Goal: Information Seeking & Learning: Understand process/instructions

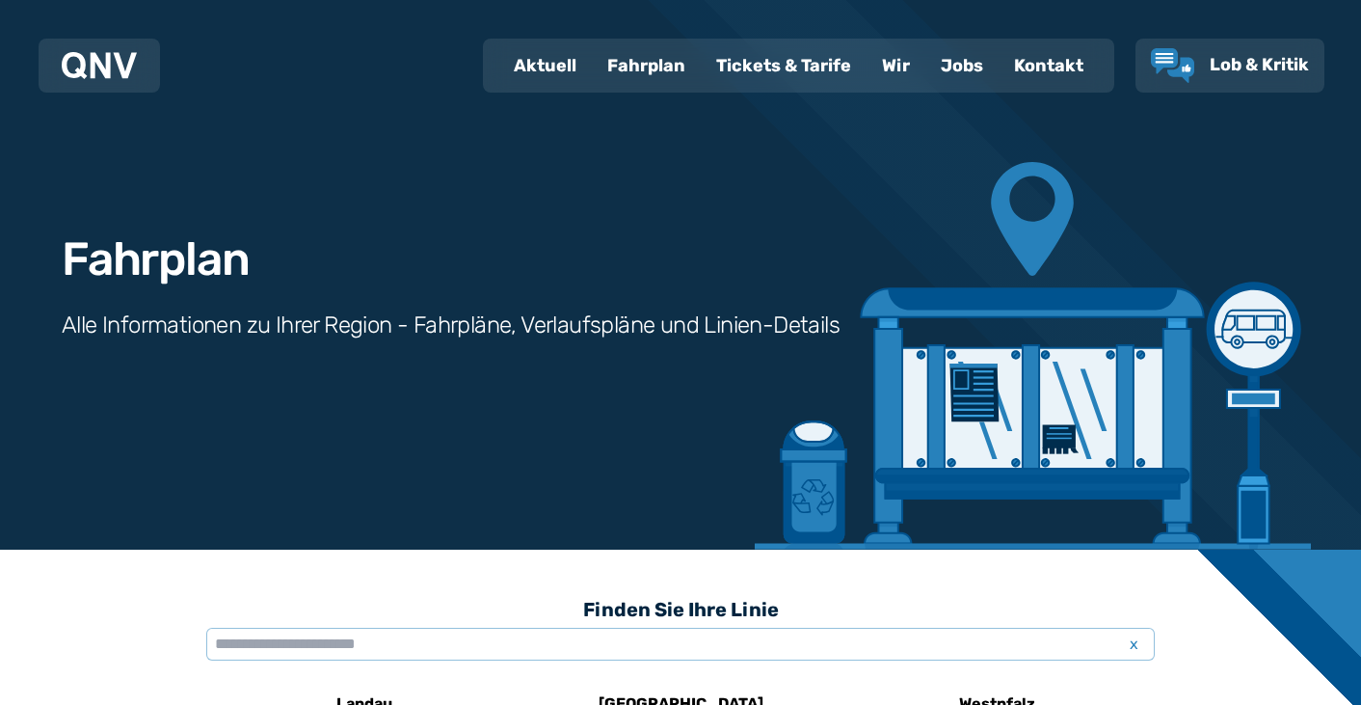
click at [661, 62] on div "Fahrplan" at bounding box center [646, 65] width 109 height 50
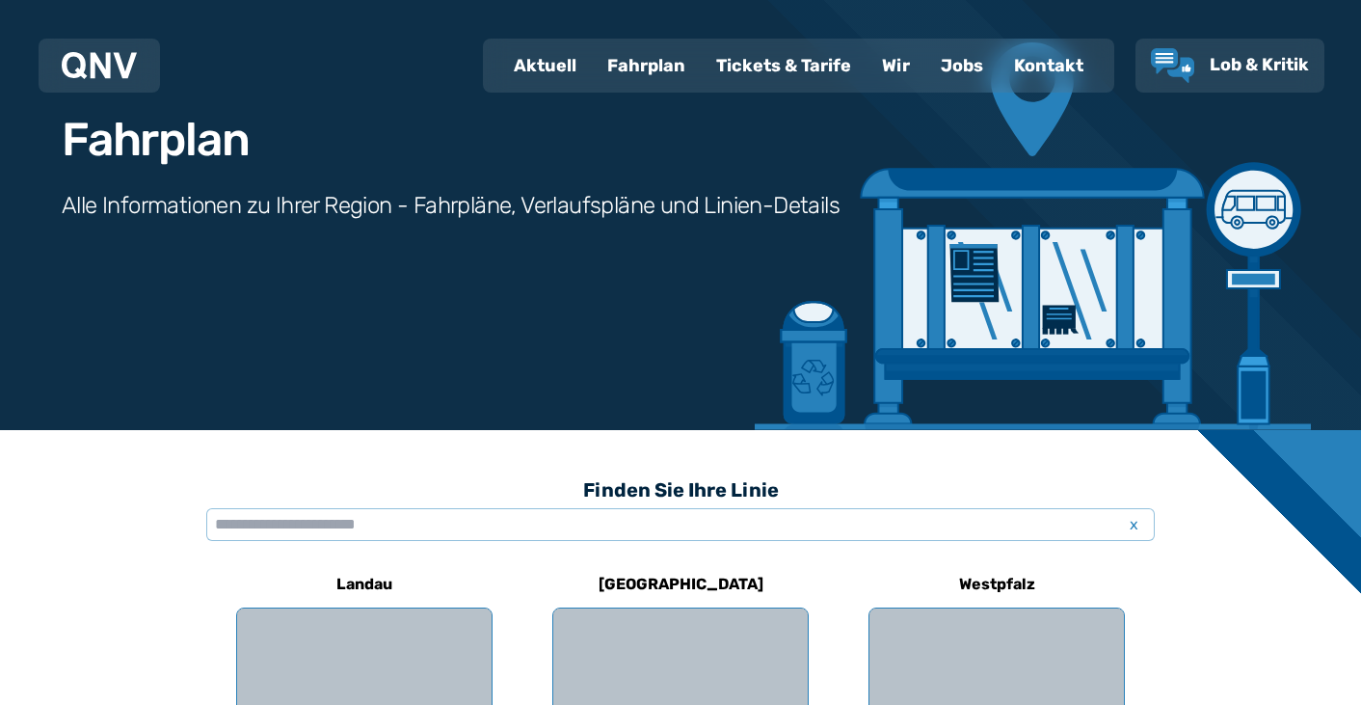
scroll to position [143, 0]
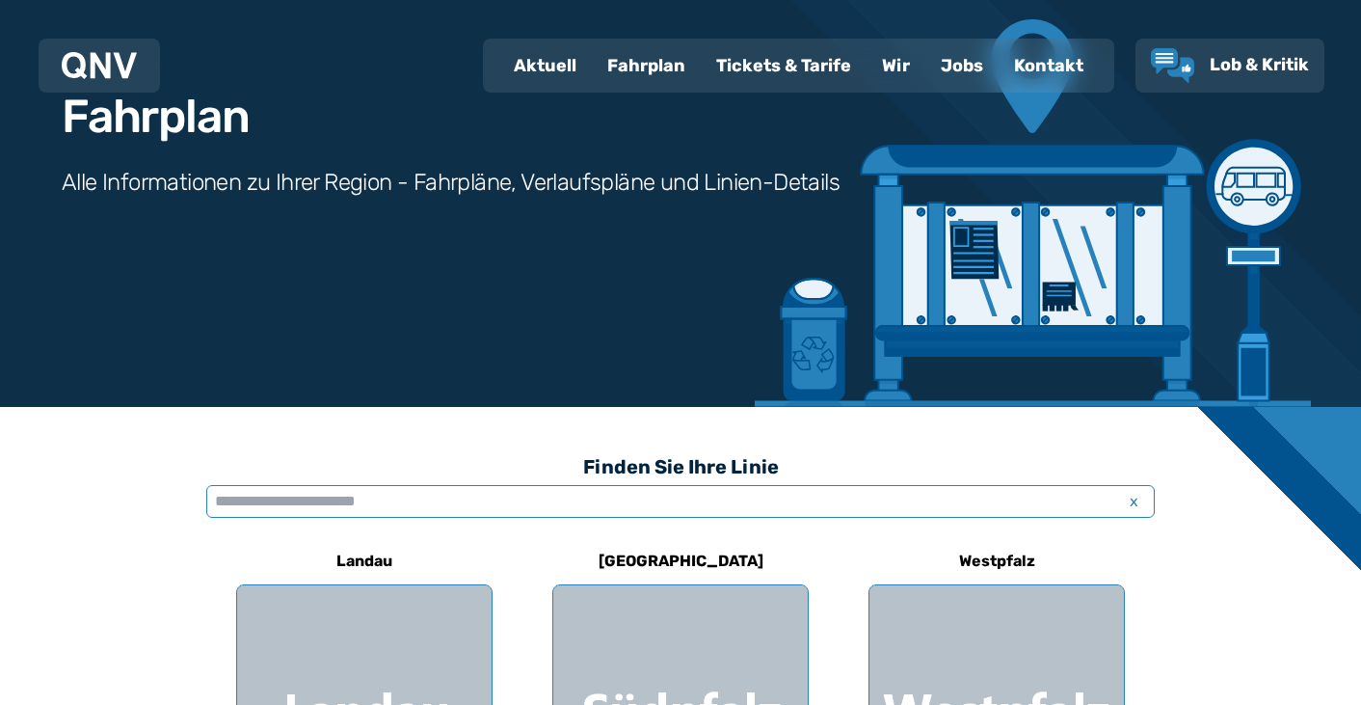
click at [423, 511] on input "text" at bounding box center [680, 501] width 949 height 33
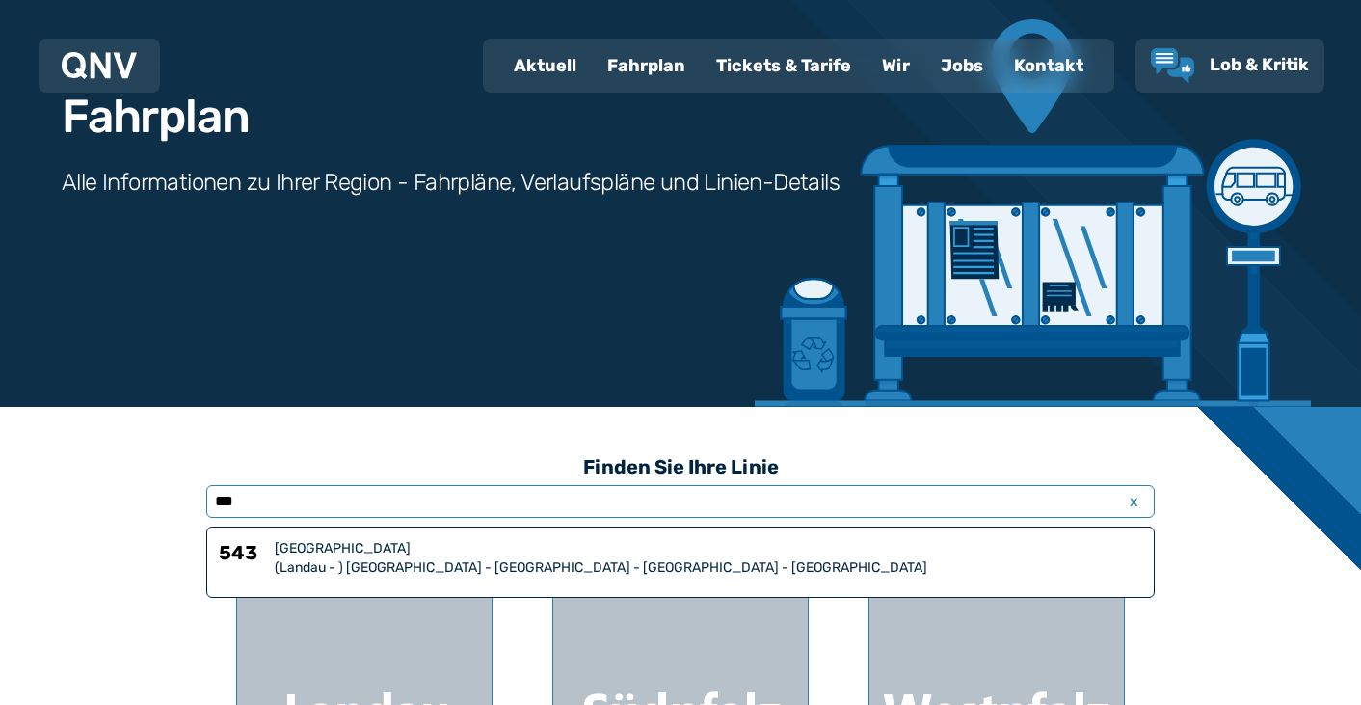
type input "***"
click at [390, 570] on div "(Landau - ) [GEOGRAPHIC_DATA] - [GEOGRAPHIC_DATA] - [GEOGRAPHIC_DATA] - [GEOGRA…" at bounding box center [709, 567] width 868 height 19
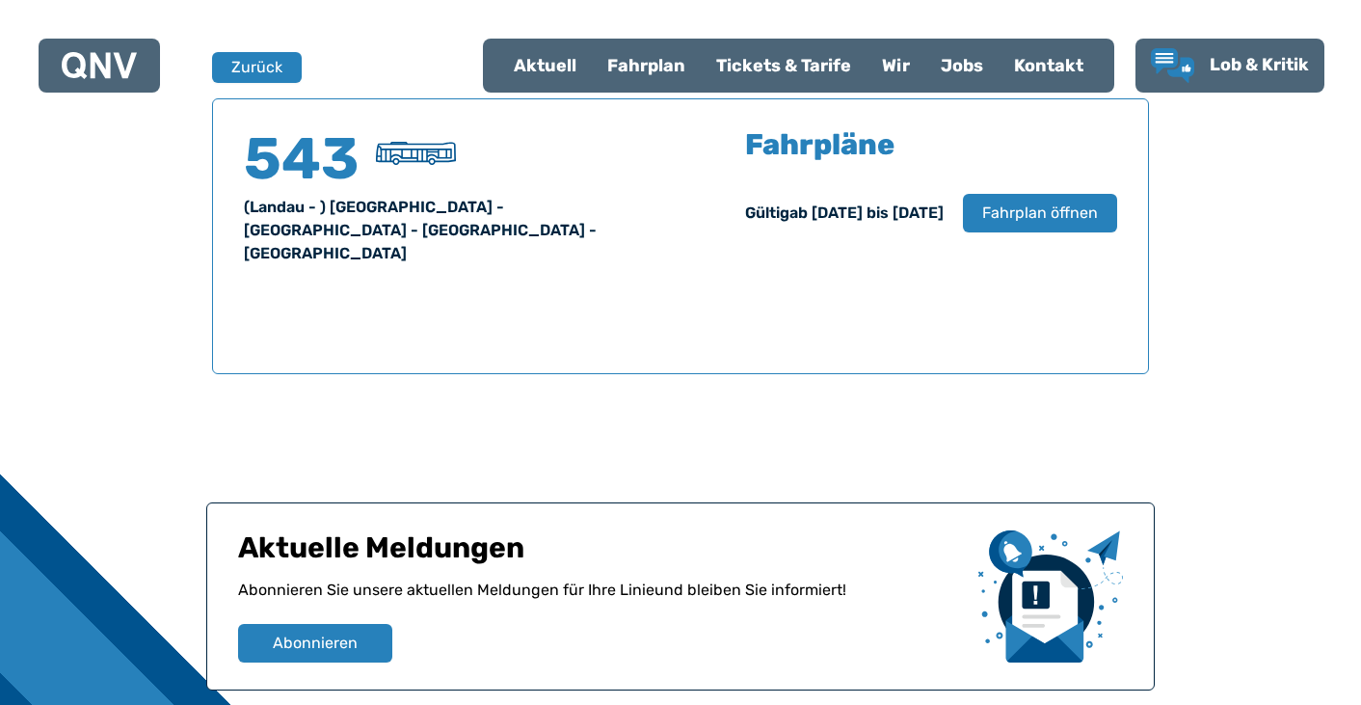
scroll to position [1271, 0]
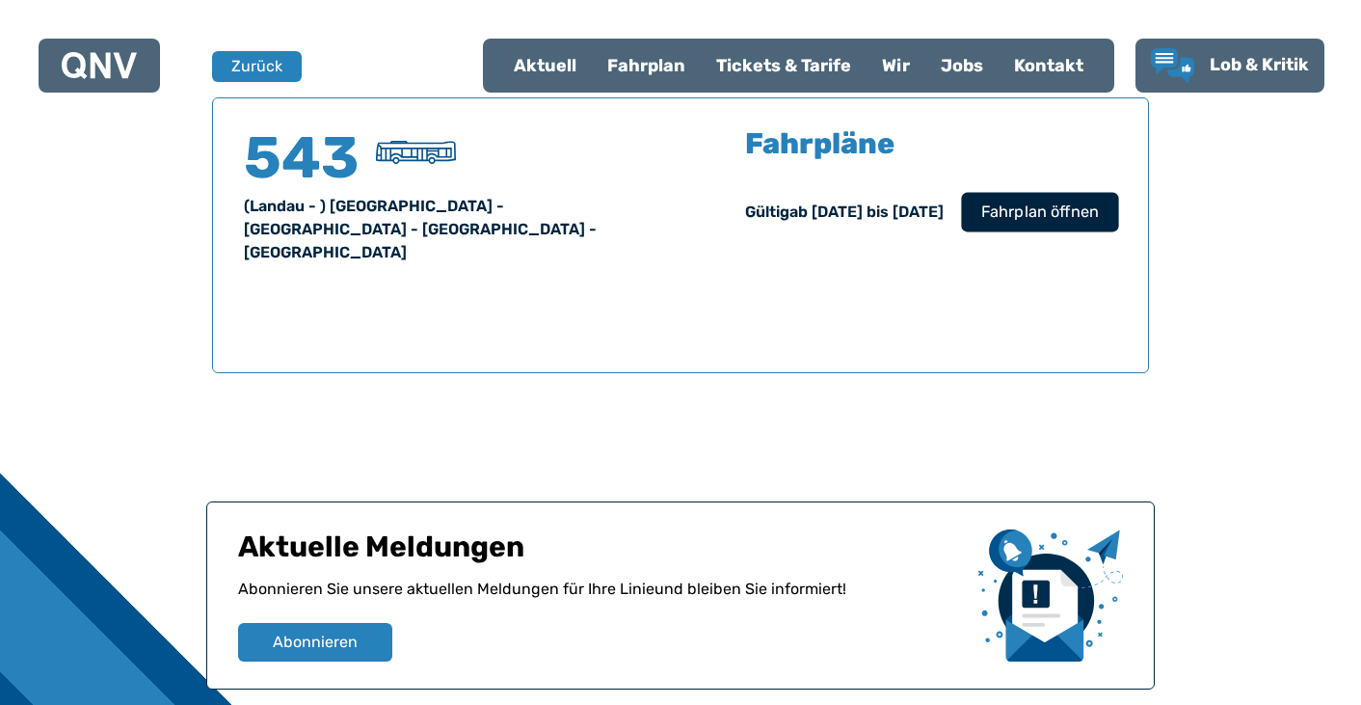
click at [991, 219] on span "Fahrplan öffnen" at bounding box center [1040, 212] width 118 height 23
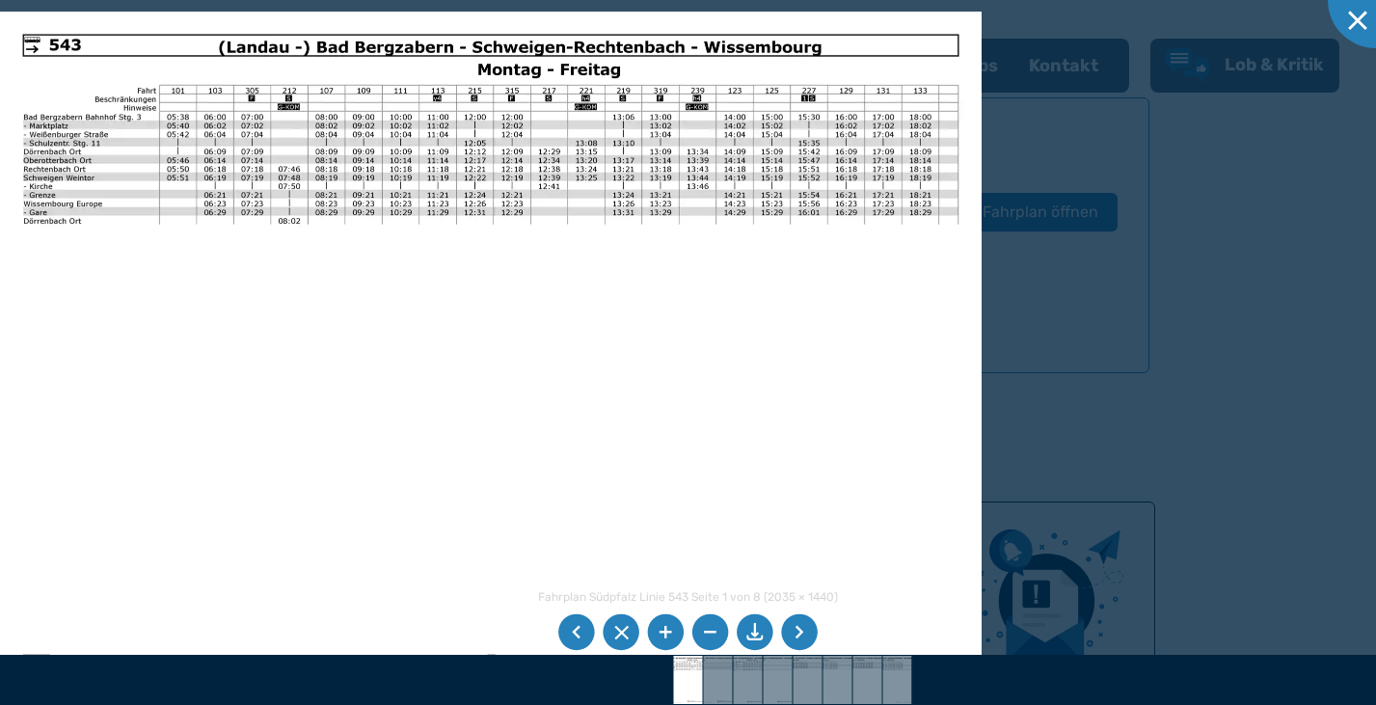
click at [810, 637] on li at bounding box center [799, 632] width 37 height 37
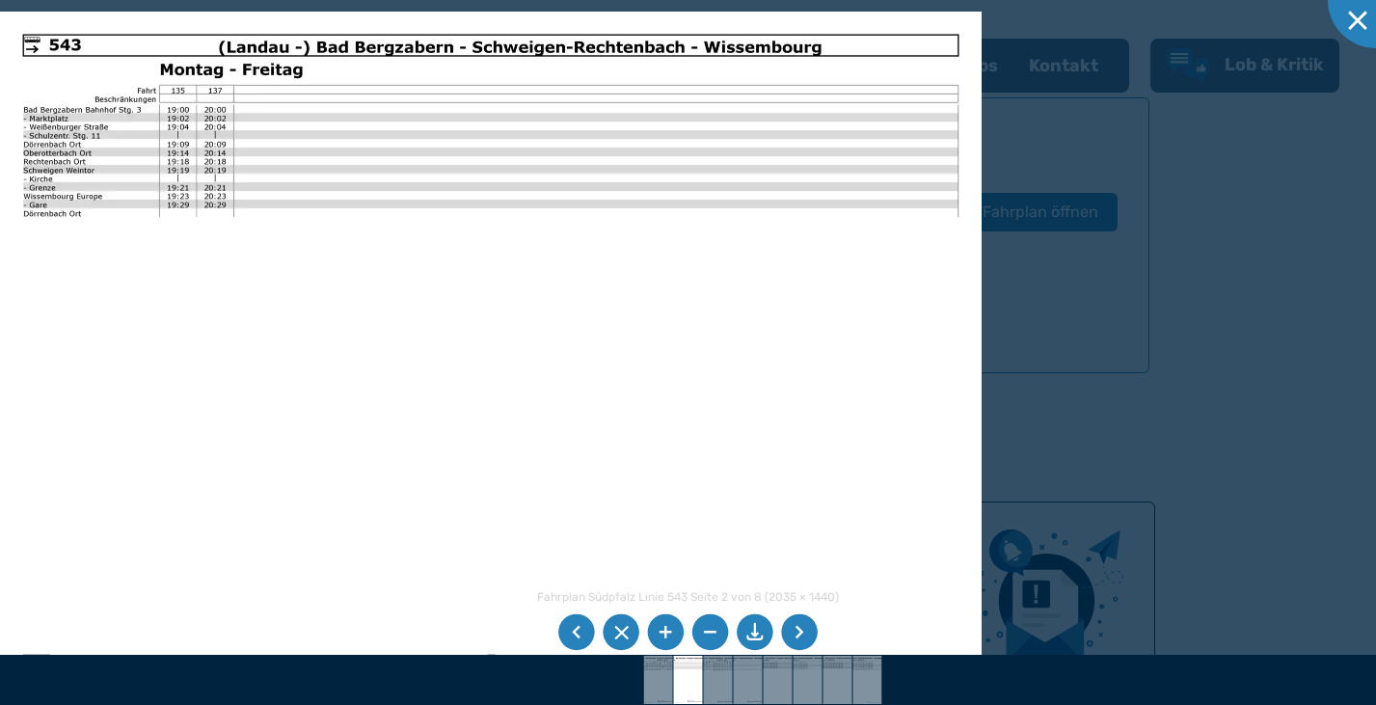
click at [810, 637] on li at bounding box center [799, 632] width 37 height 37
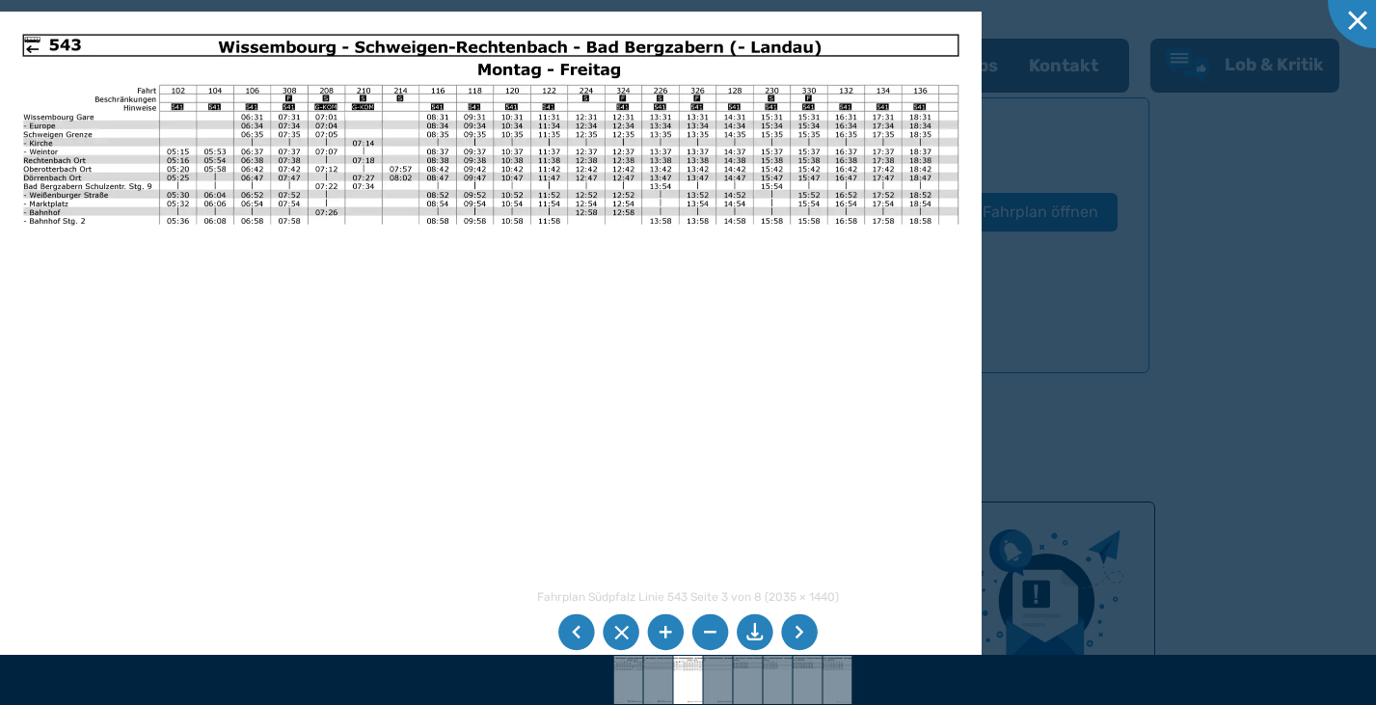
click at [777, 629] on ul at bounding box center [687, 631] width 266 height 43
click at [805, 630] on li at bounding box center [799, 632] width 37 height 37
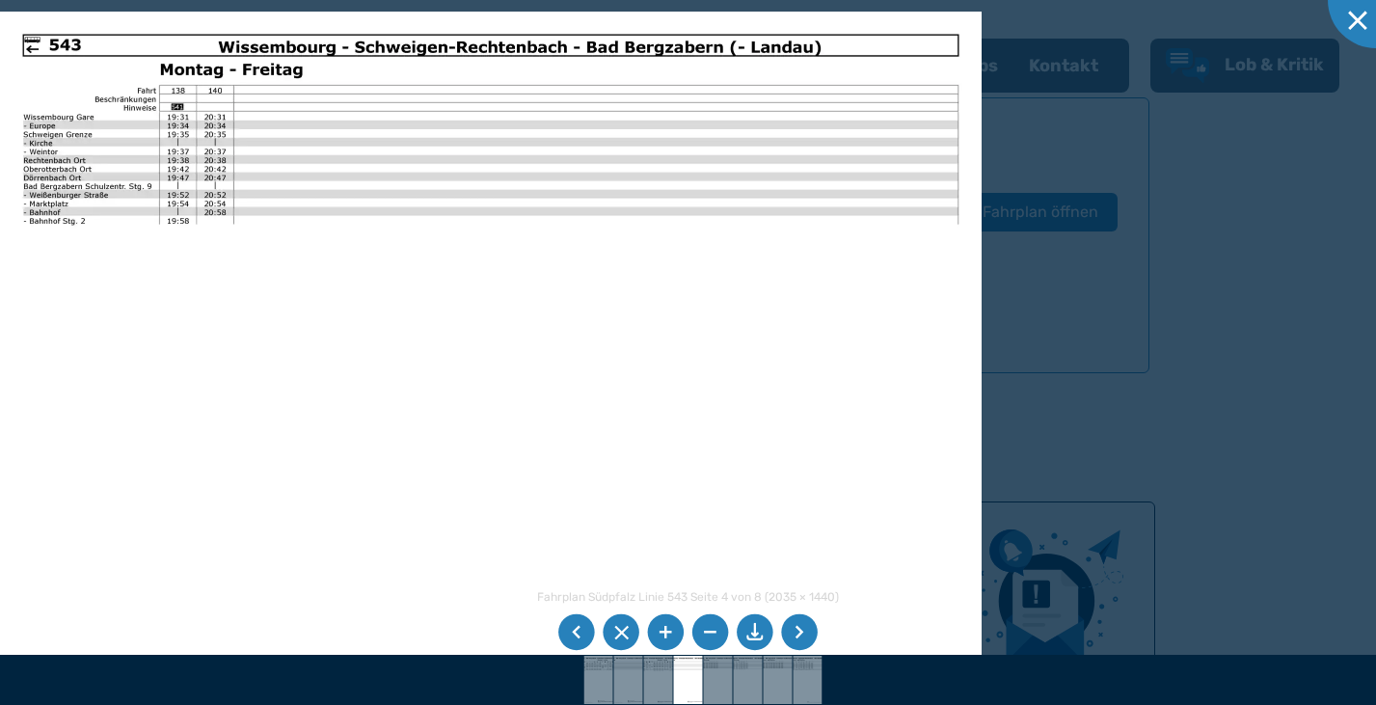
click at [805, 630] on li at bounding box center [799, 632] width 37 height 37
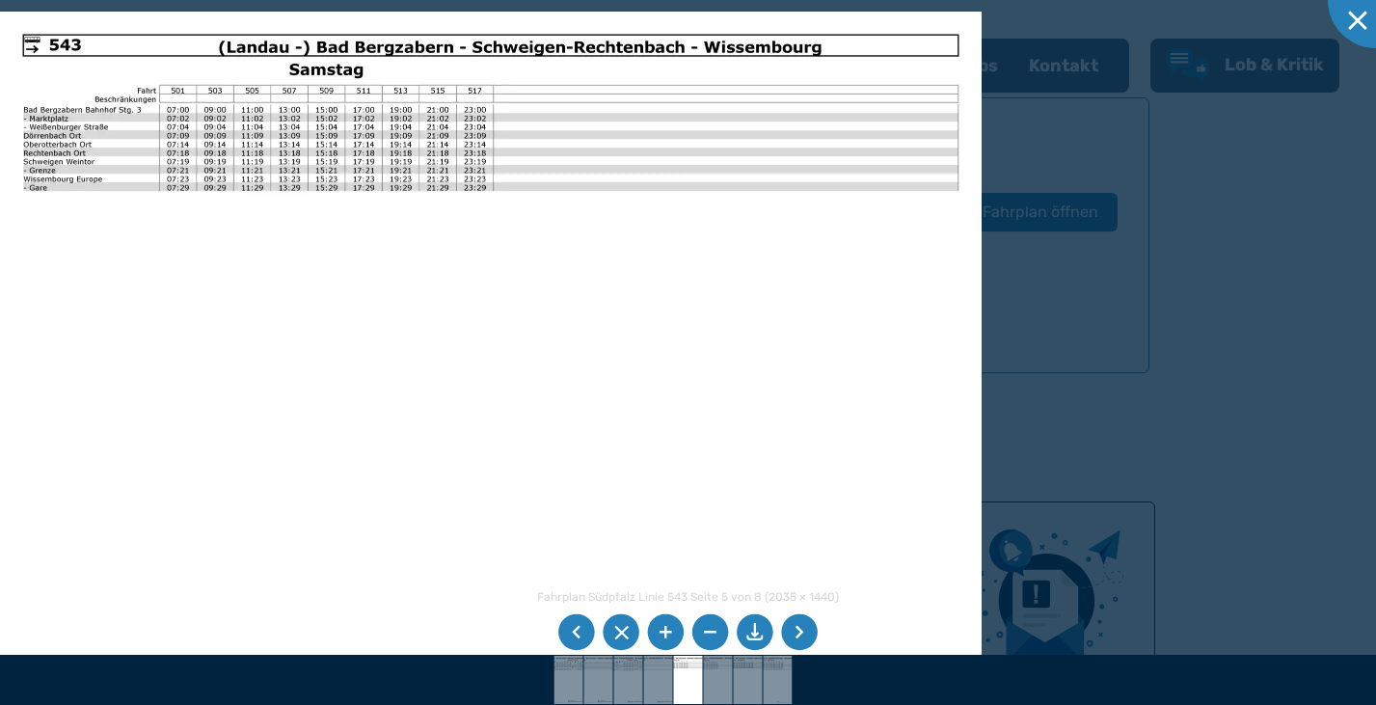
click at [789, 625] on li at bounding box center [799, 632] width 37 height 37
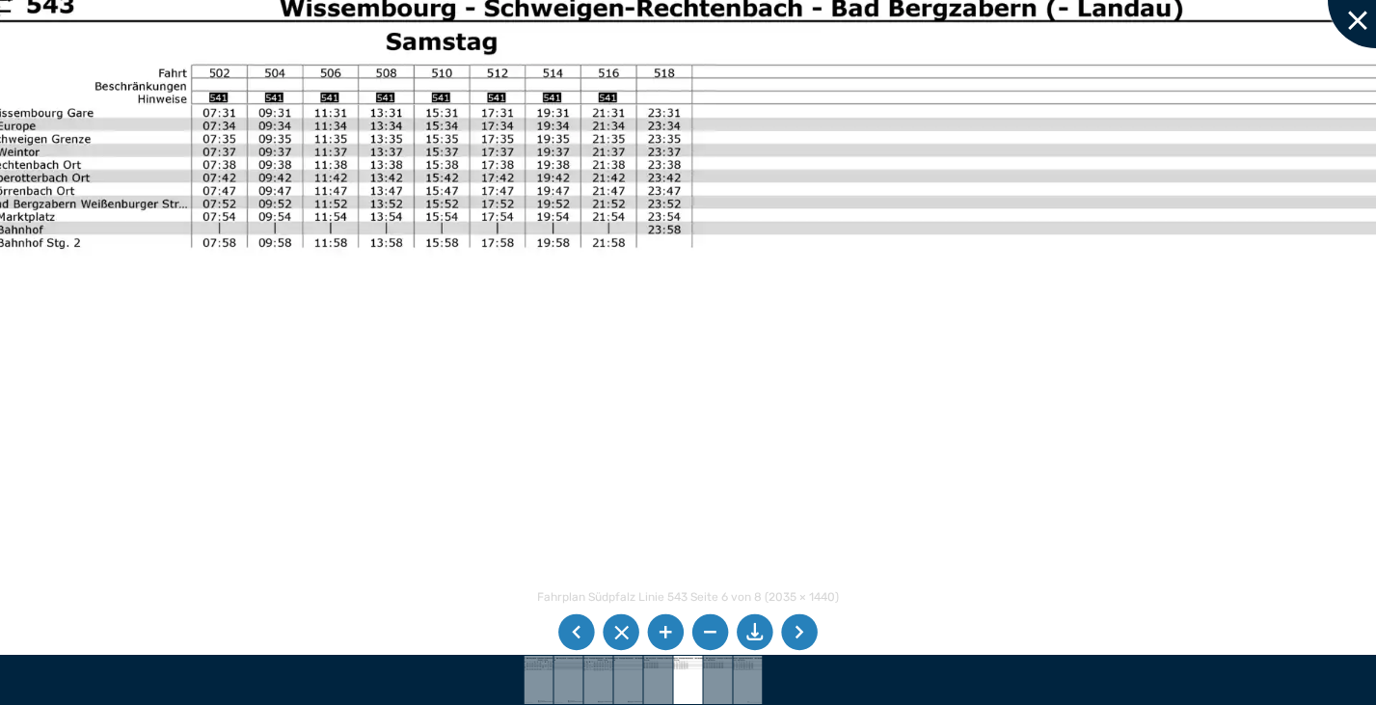
click at [1356, 36] on div at bounding box center [1375, 0] width 96 height 96
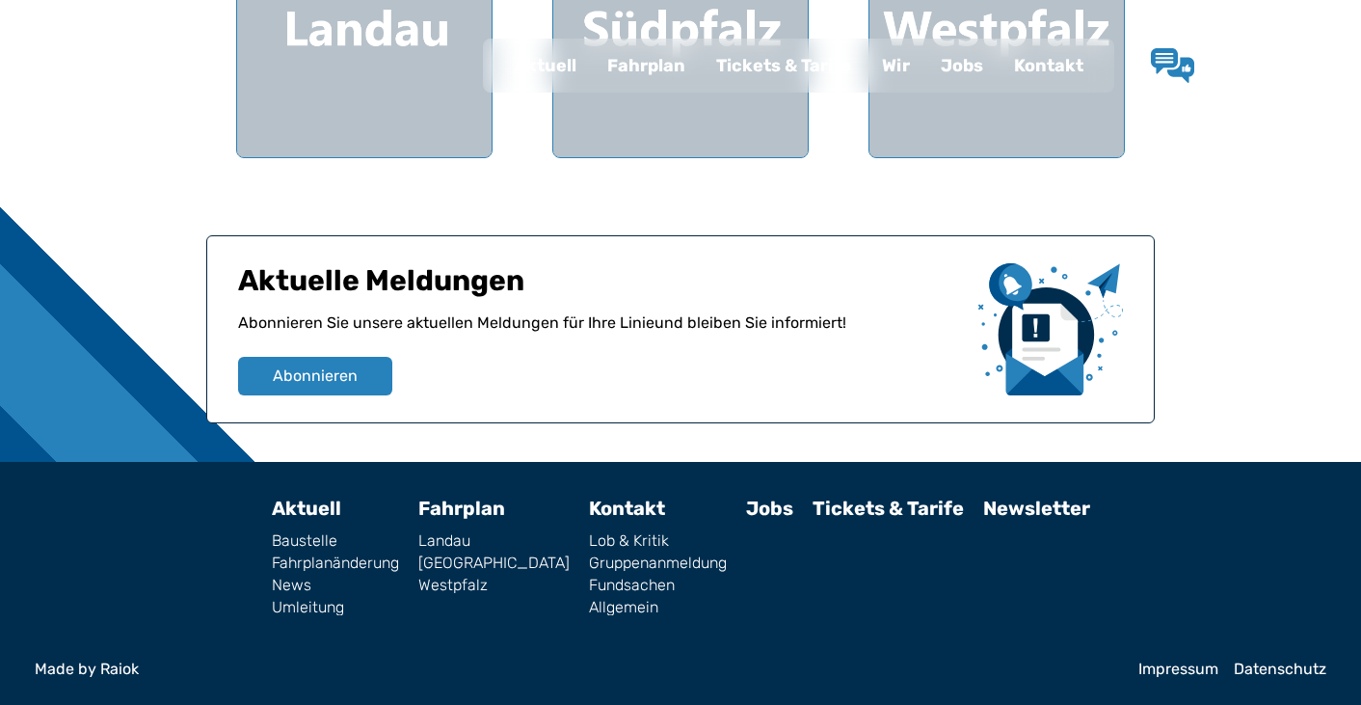
scroll to position [143, 0]
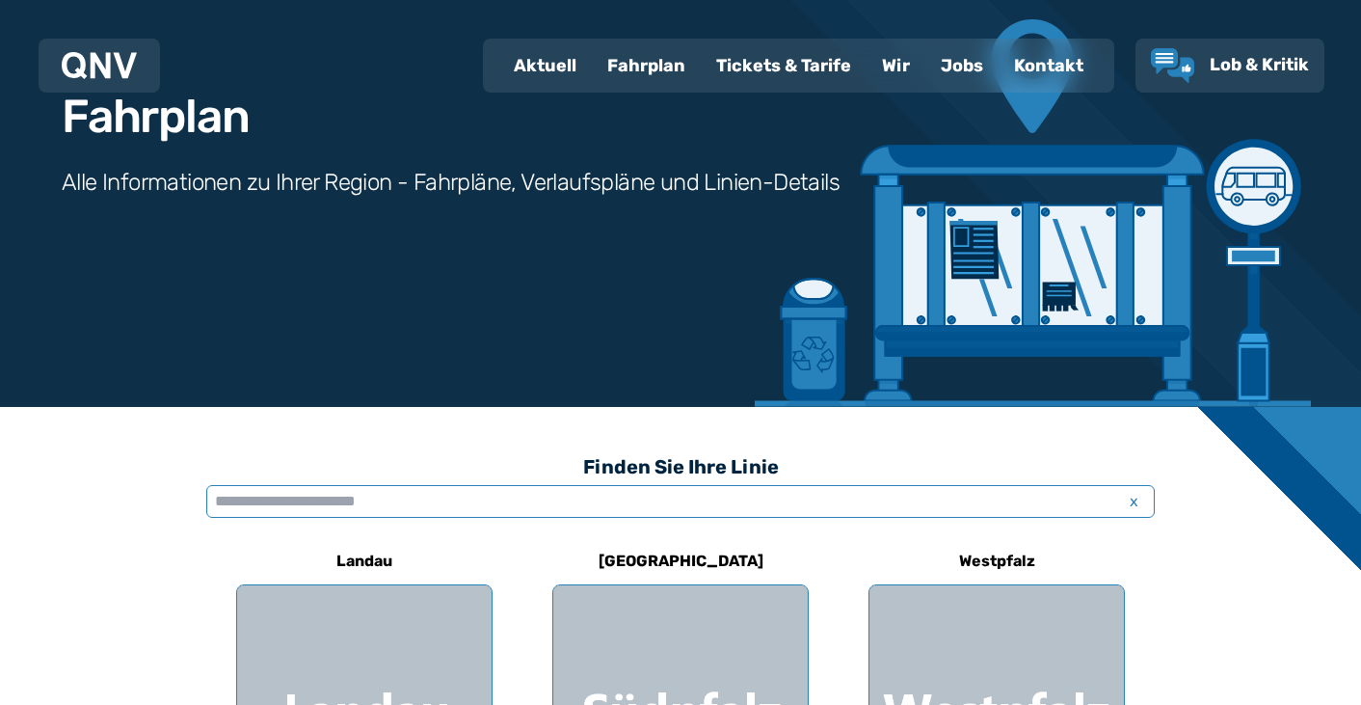
click at [331, 496] on input "text" at bounding box center [680, 501] width 949 height 33
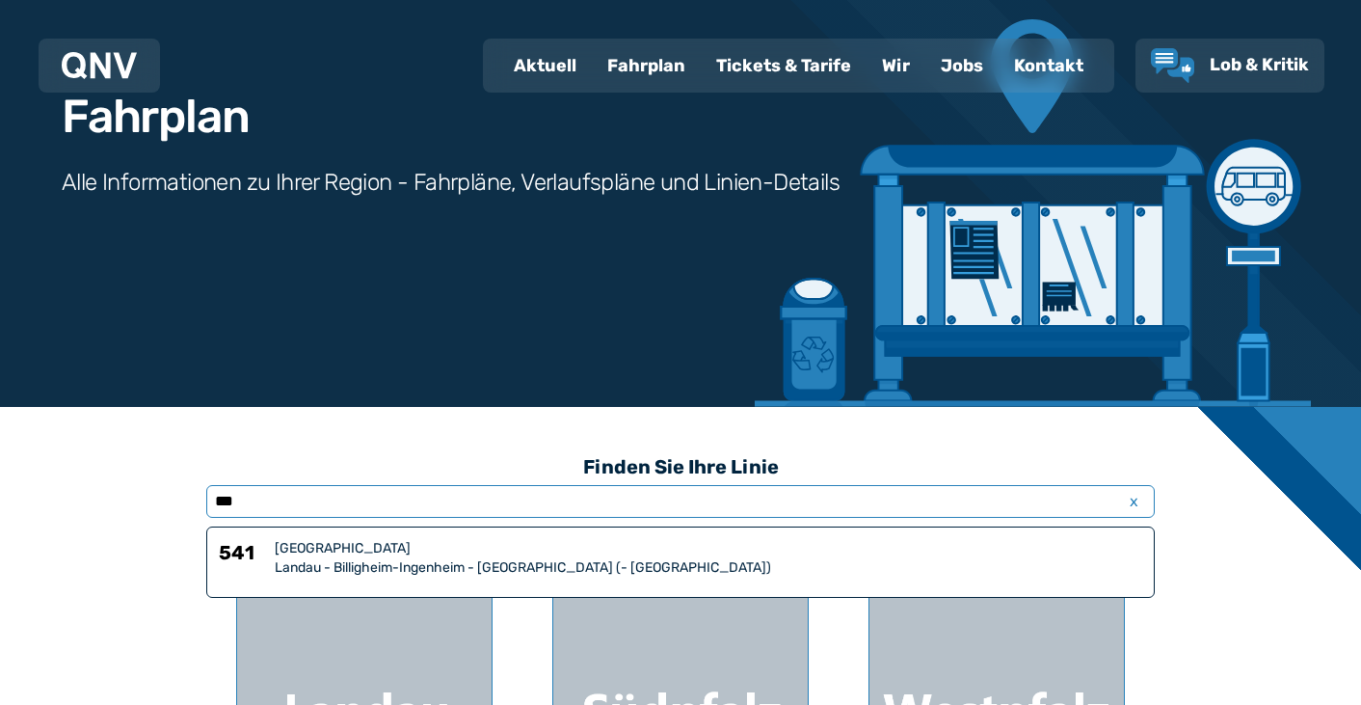
type input "***"
click at [368, 563] on div "Landau - Billigheim-Ingenheim - [GEOGRAPHIC_DATA] (- [GEOGRAPHIC_DATA])" at bounding box center [709, 567] width 868 height 19
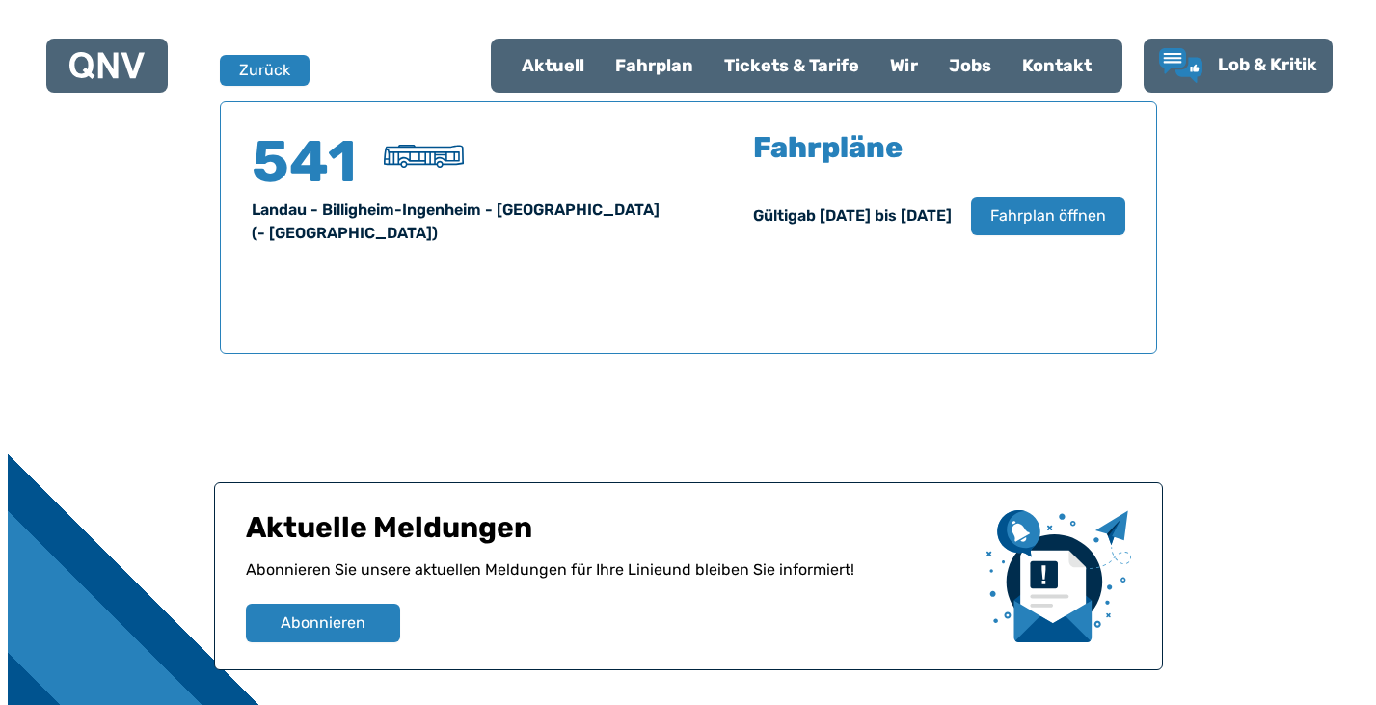
scroll to position [1271, 0]
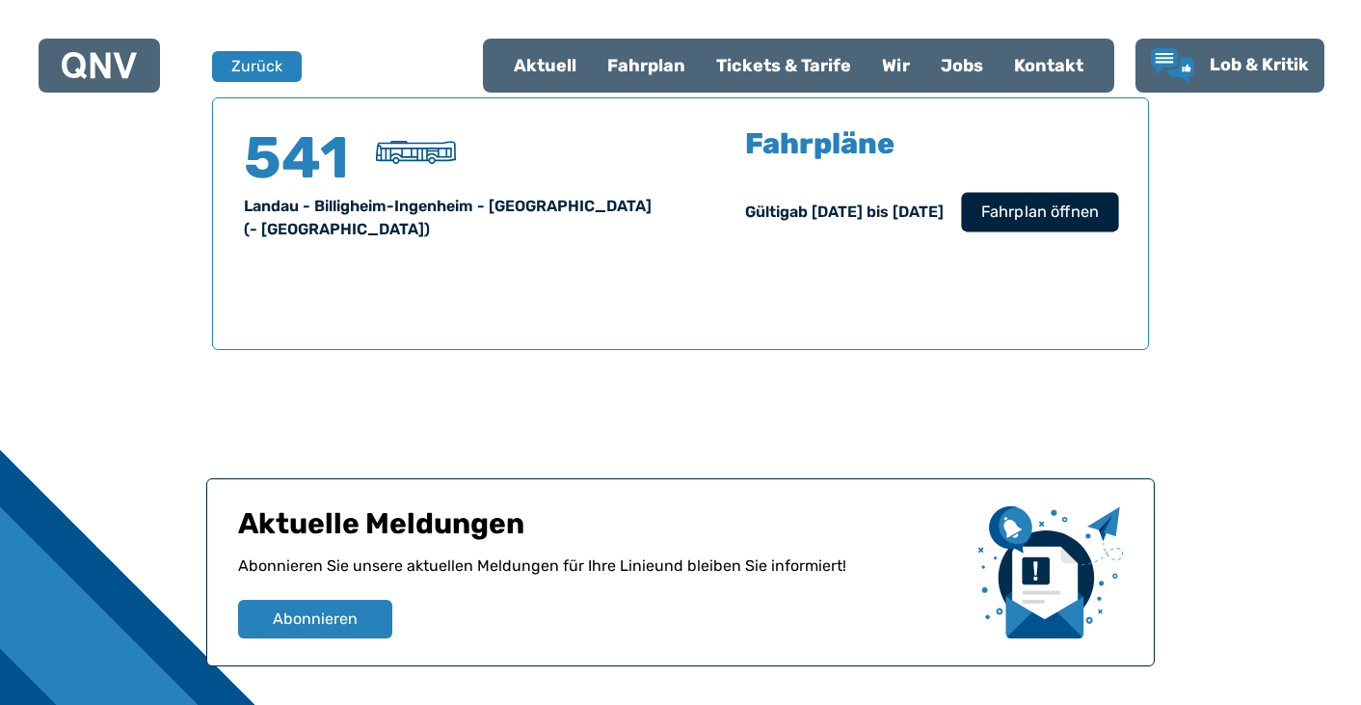
click at [1032, 203] on span "Fahrplan öffnen" at bounding box center [1040, 212] width 118 height 23
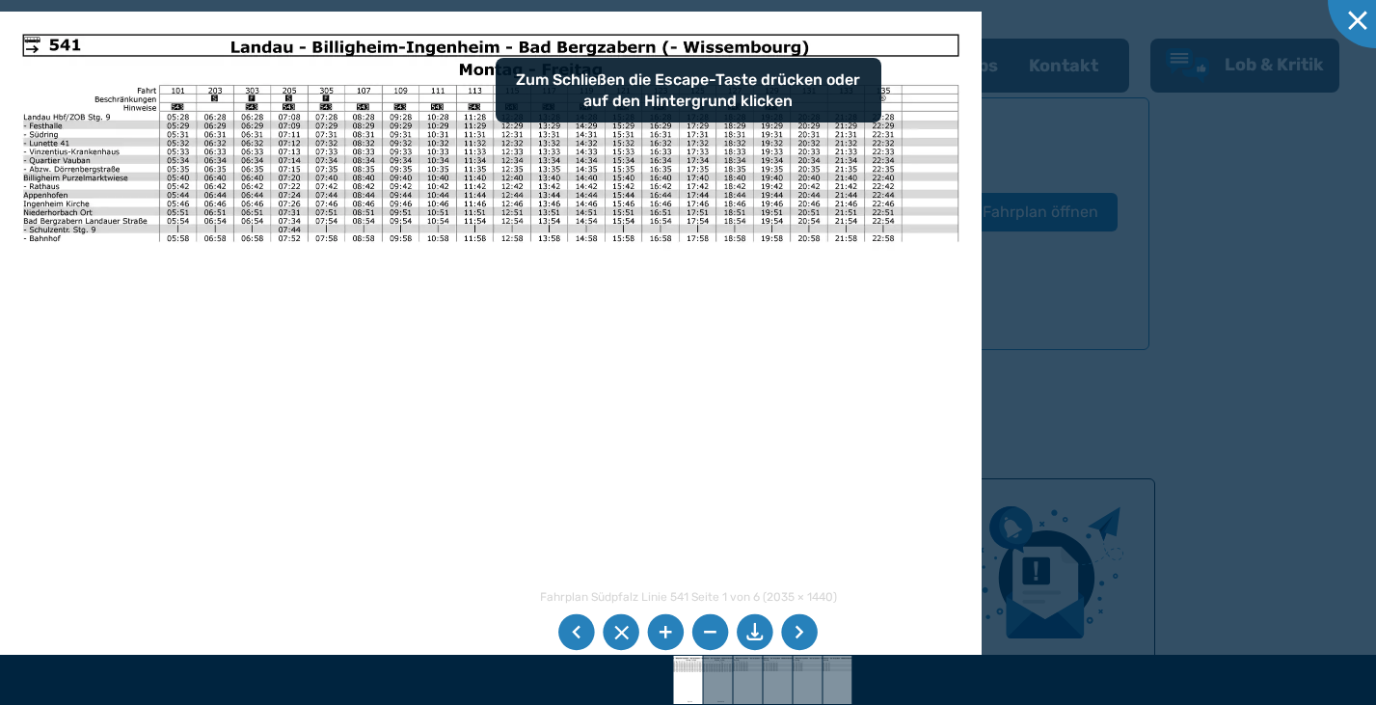
click at [793, 636] on li at bounding box center [799, 632] width 37 height 37
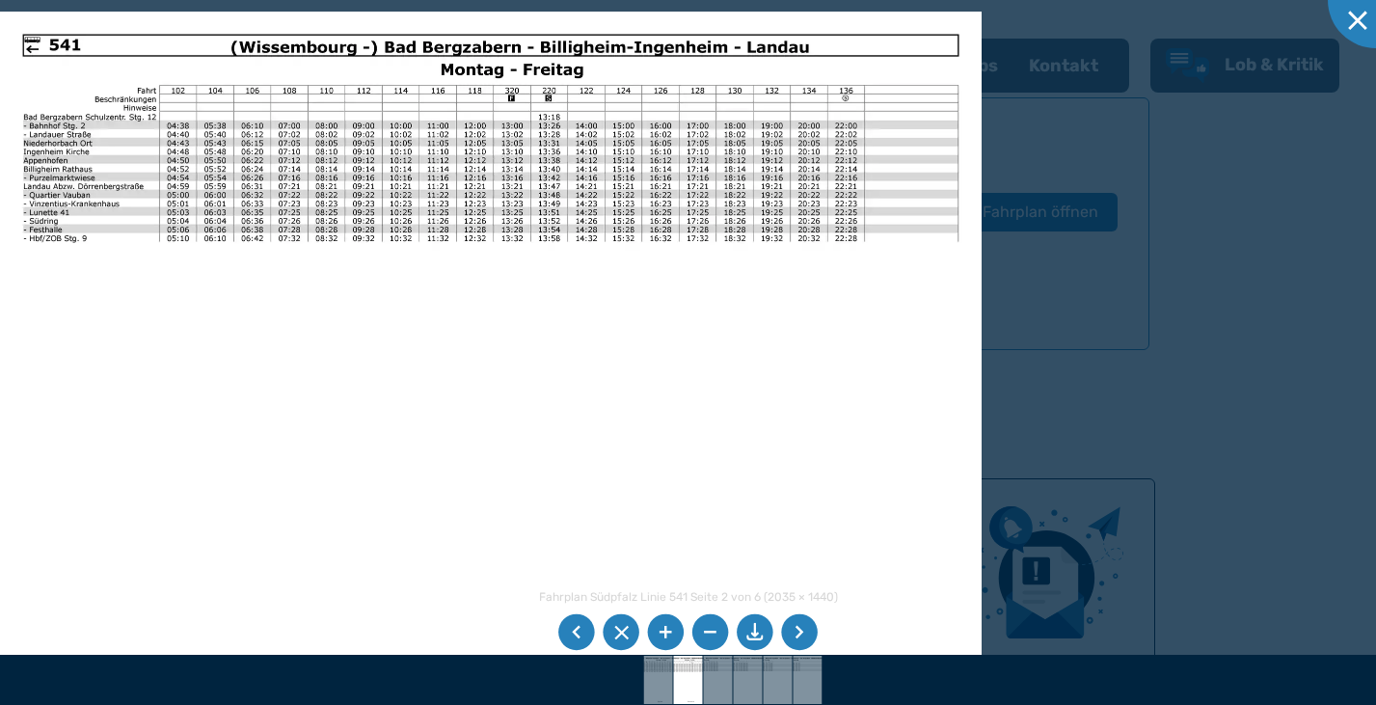
click at [793, 636] on li at bounding box center [799, 632] width 37 height 37
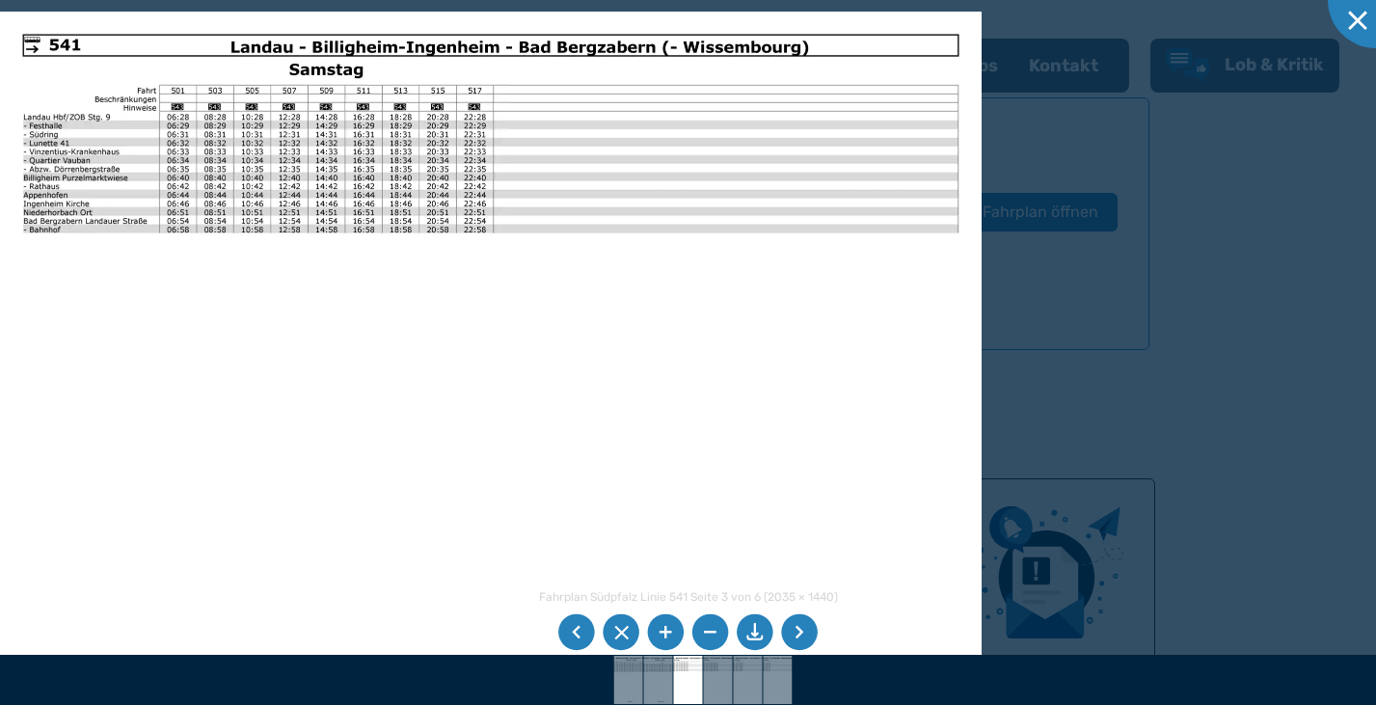
click at [810, 629] on li at bounding box center [799, 632] width 37 height 37
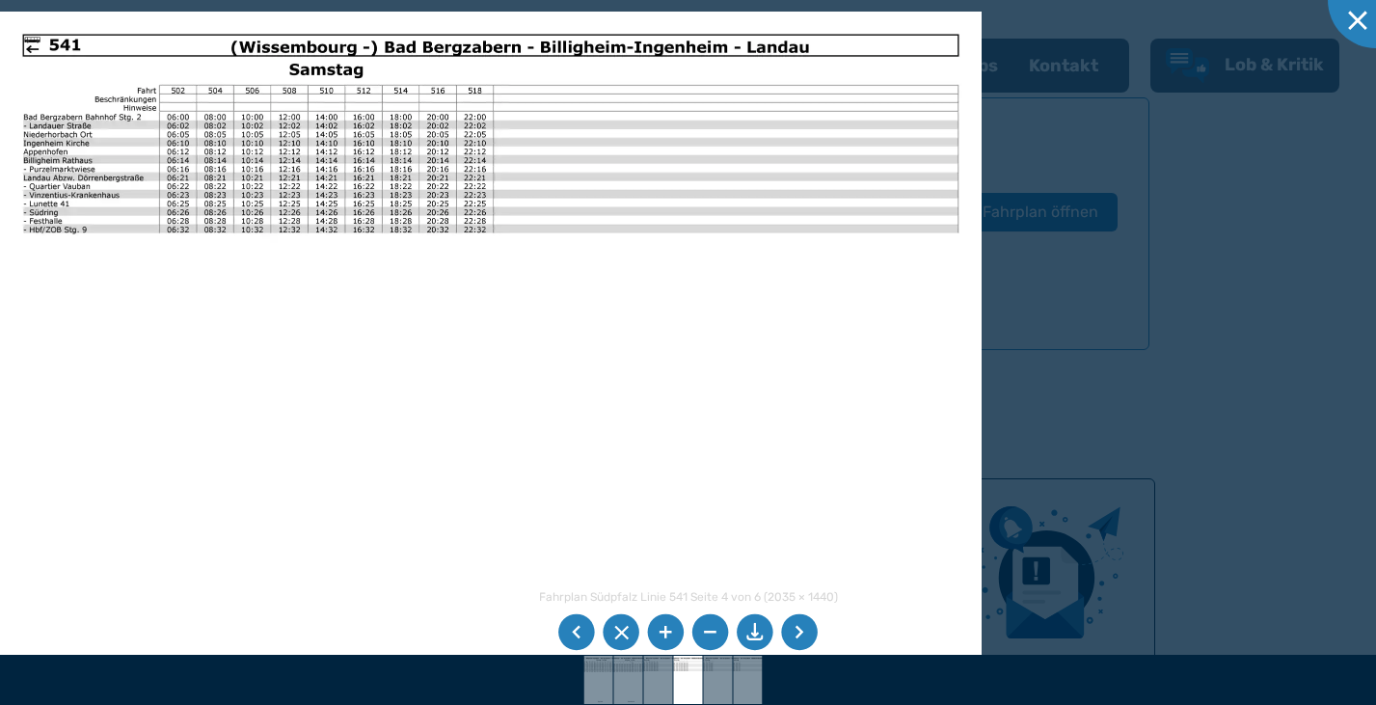
click at [810, 629] on li at bounding box center [799, 632] width 37 height 37
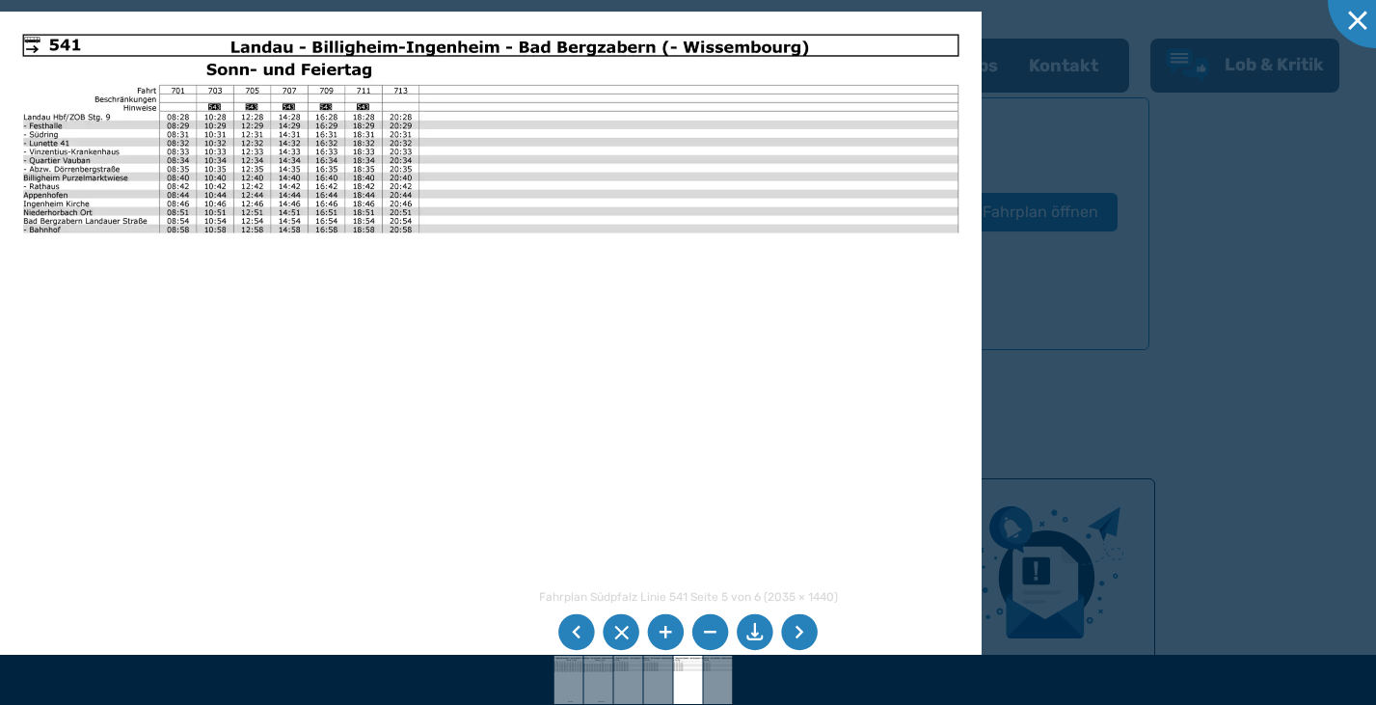
click at [579, 629] on li at bounding box center [576, 632] width 37 height 37
